Goal: Information Seeking & Learning: Learn about a topic

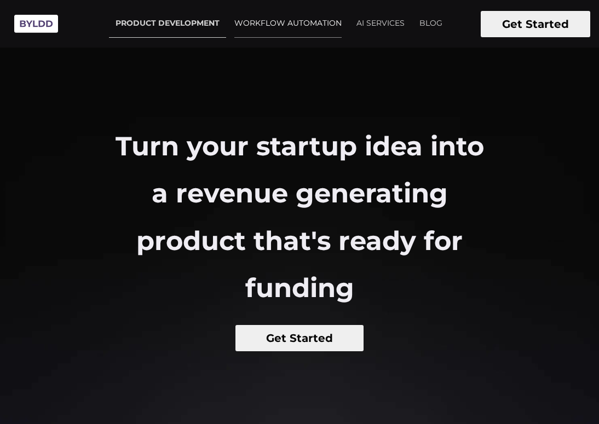
click at [286, 21] on link "WORKFLOW AUTOMATION" at bounding box center [288, 23] width 120 height 27
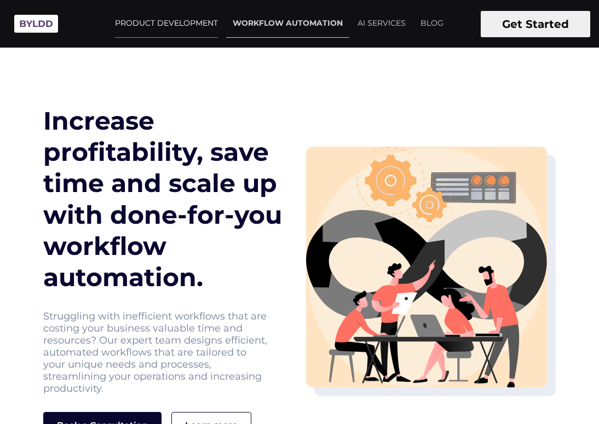
click at [200, 16] on link "PRODUCT DEVELOPMENT" at bounding box center [166, 23] width 116 height 27
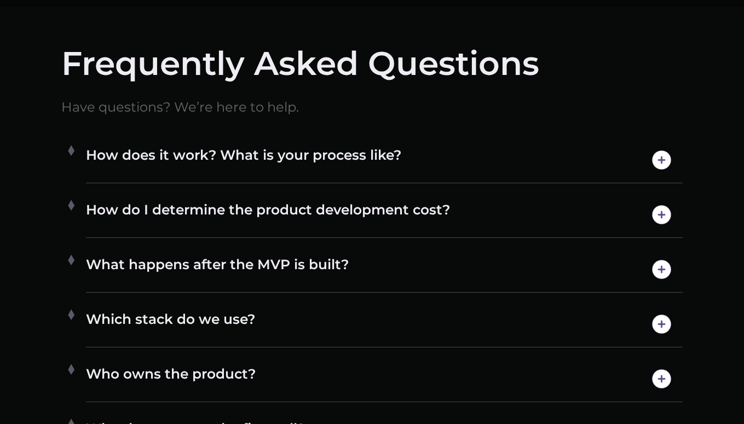
scroll to position [5592, 0]
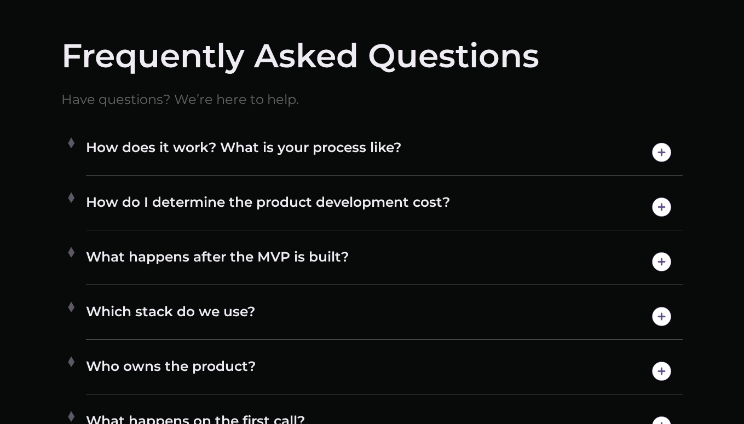
click at [262, 139] on h4 "How does it work? What is your process like?" at bounding box center [384, 153] width 597 height 28
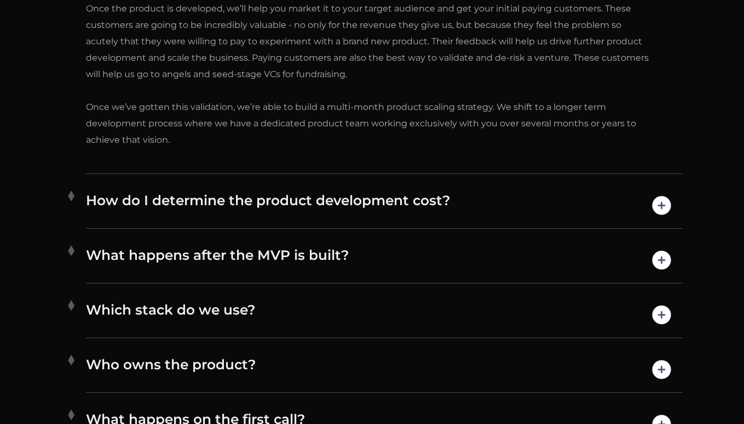
scroll to position [6174, 0]
click at [432, 191] on h4 "How do I determine the product development cost?" at bounding box center [384, 205] width 597 height 28
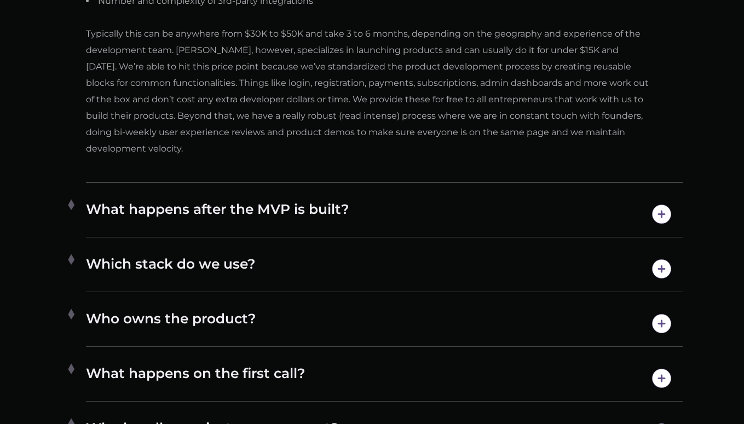
scroll to position [5975, 0]
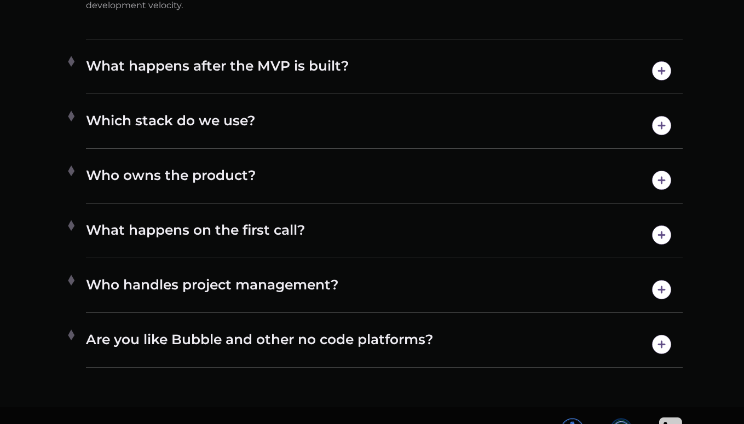
click at [392, 276] on h4 "Who handles project management?" at bounding box center [384, 290] width 597 height 28
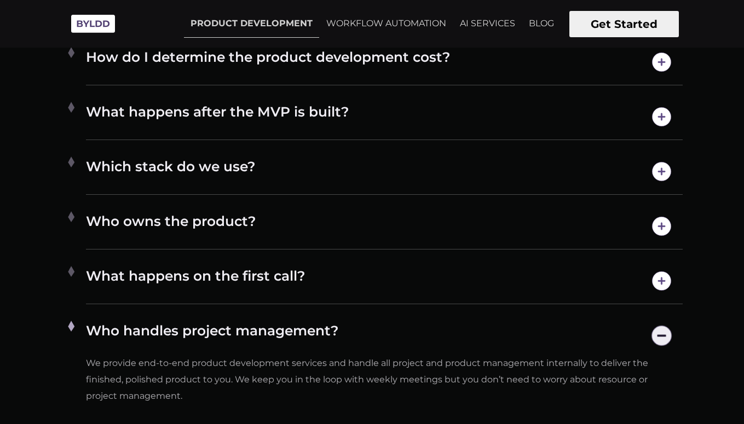
scroll to position [5728, 0]
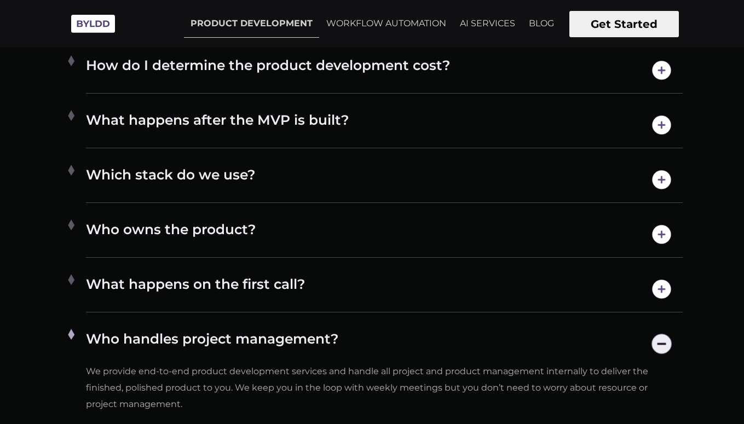
click at [336, 275] on h4 "What happens on the first call?" at bounding box center [384, 289] width 597 height 28
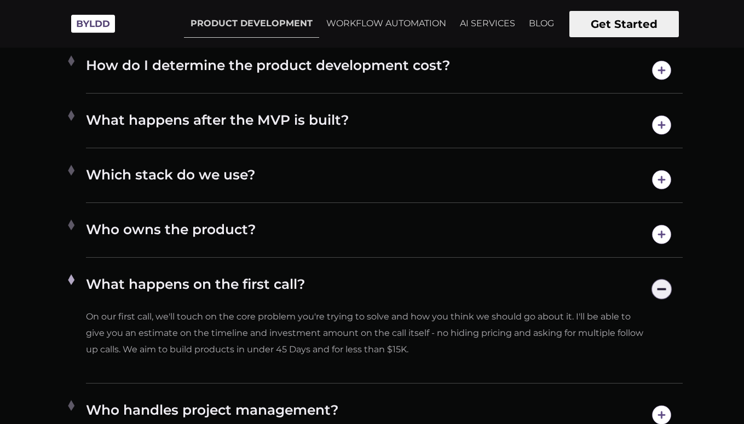
click at [330, 189] on ul "How does it work? What is your process like? We’ll start with a few deep dives …" at bounding box center [372, 242] width 622 height 509
click at [314, 221] on h4 "Who owns the product?" at bounding box center [384, 235] width 597 height 28
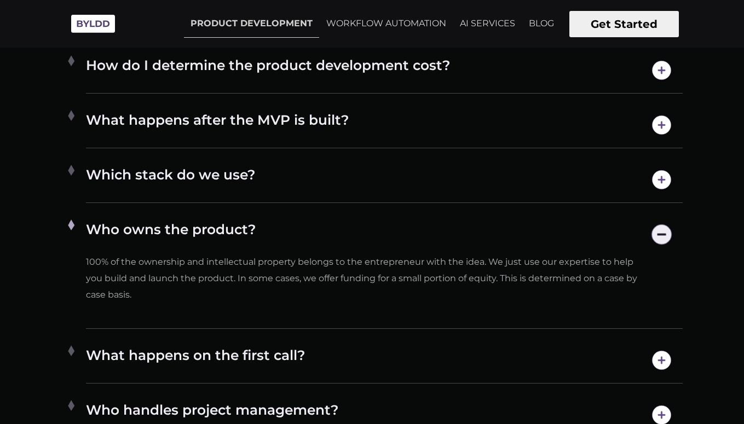
click at [321, 166] on h4 "Which stack do we use?" at bounding box center [384, 180] width 597 height 28
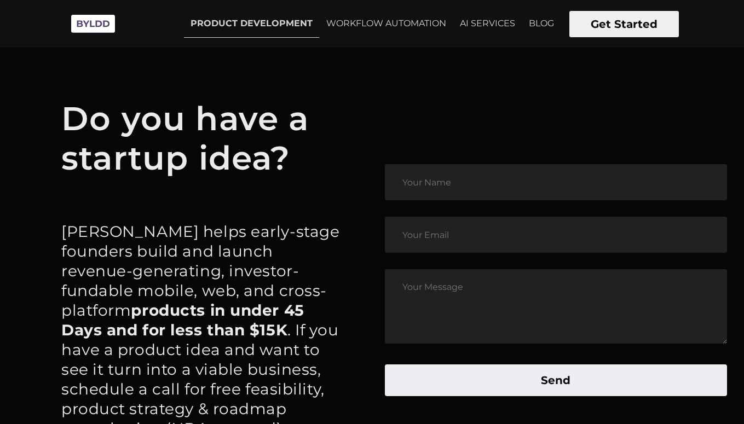
scroll to position [5073, 0]
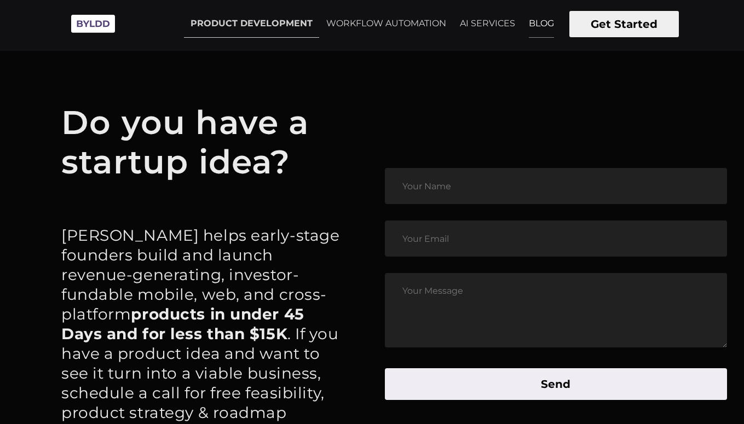
click at [542, 24] on link "BLOG" at bounding box center [541, 23] width 38 height 27
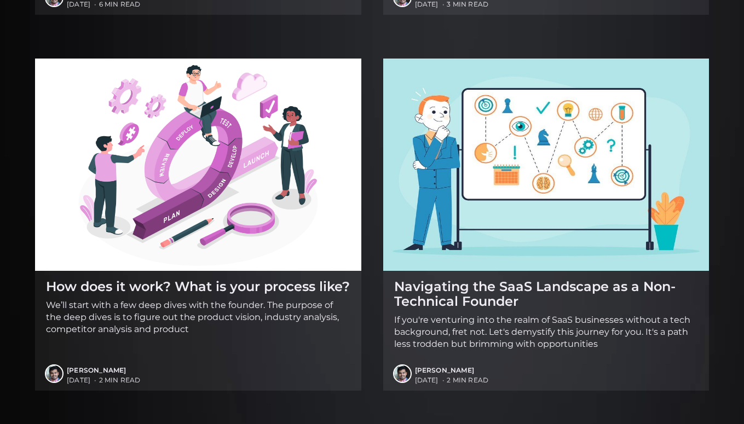
scroll to position [1280, 0]
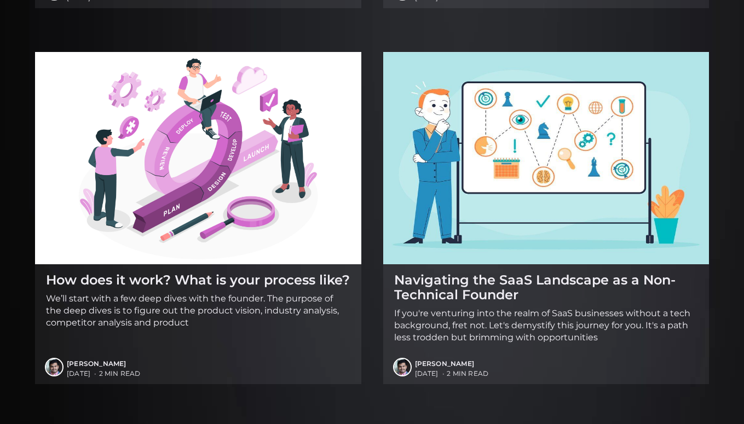
click at [525, 337] on p "If you're venturing into the realm of SaaS businesses without a tech background…" at bounding box center [546, 326] width 304 height 36
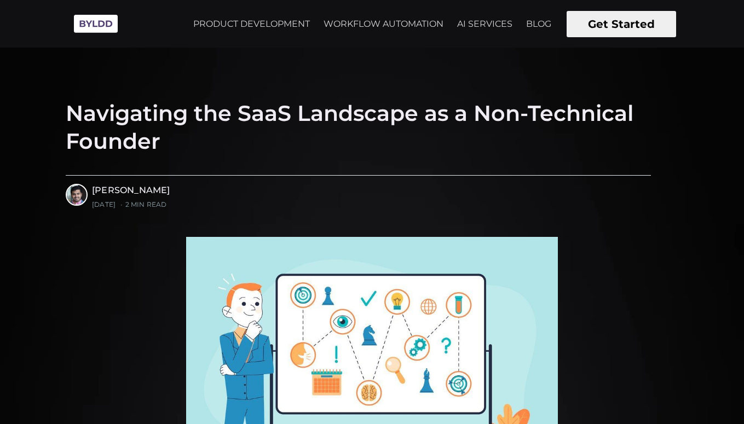
click at [101, 25] on img at bounding box center [95, 24] width 55 height 30
